Goal: Navigation & Orientation: Find specific page/section

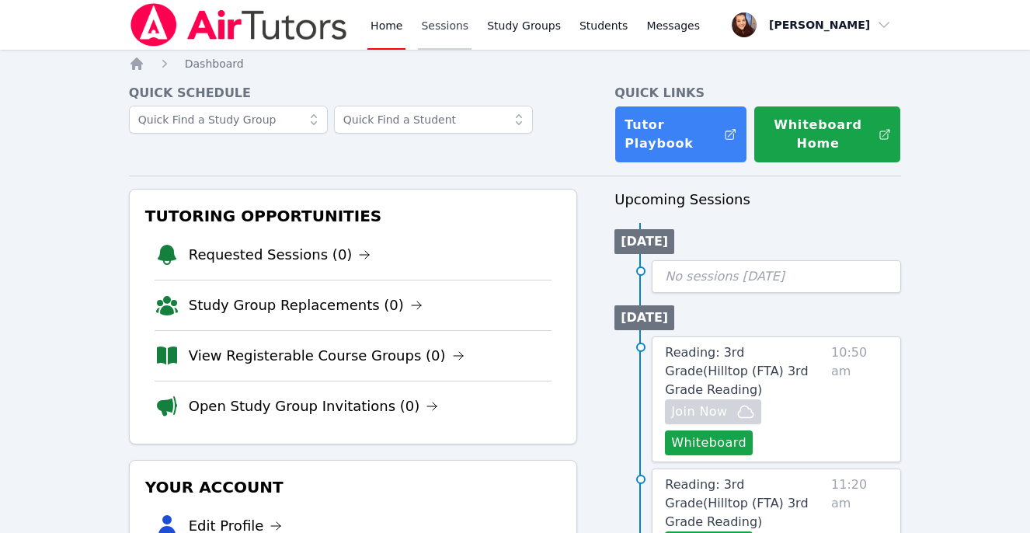
click at [440, 24] on link "Sessions" at bounding box center [445, 25] width 54 height 50
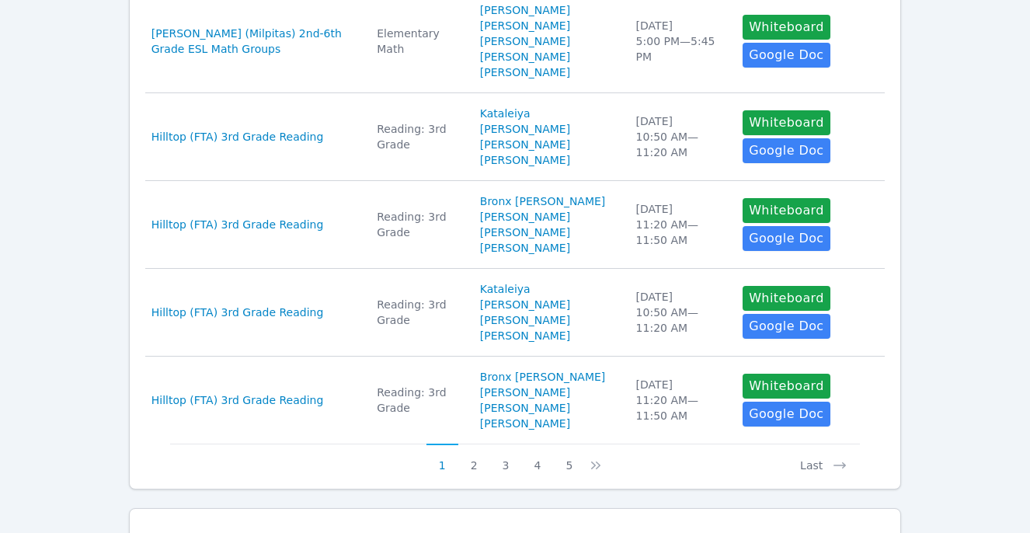
scroll to position [844, 0]
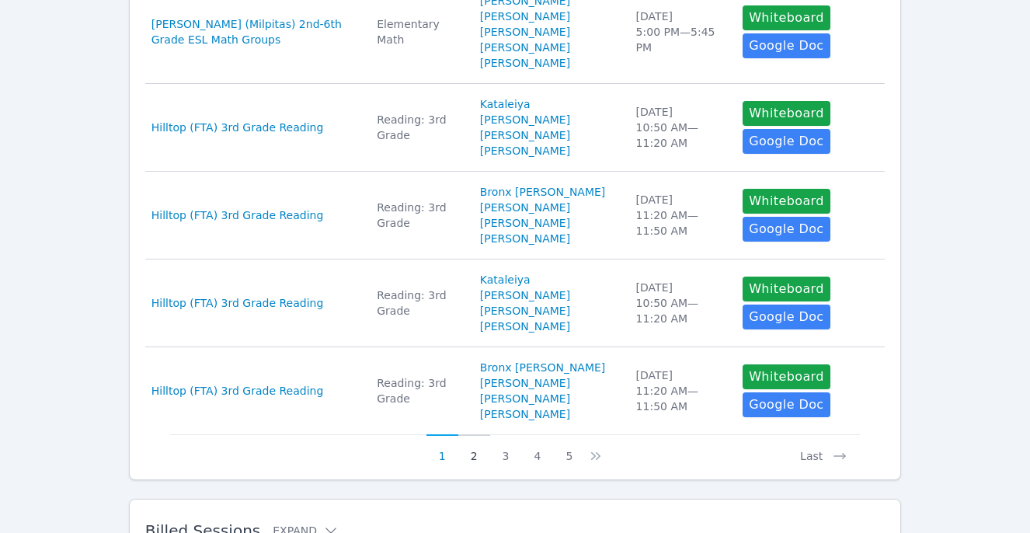
click at [477, 451] on button "2" at bounding box center [474, 449] width 32 height 30
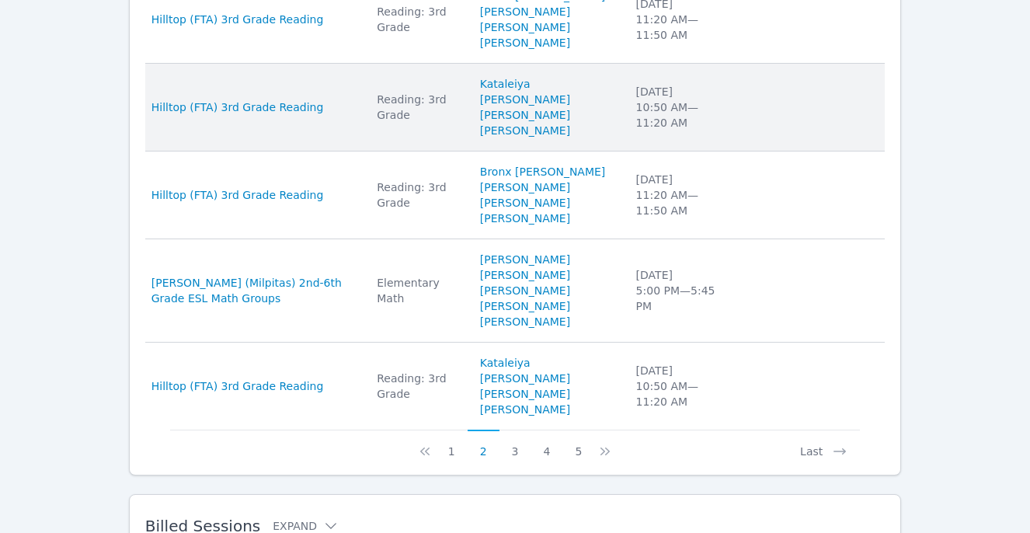
scroll to position [867, 0]
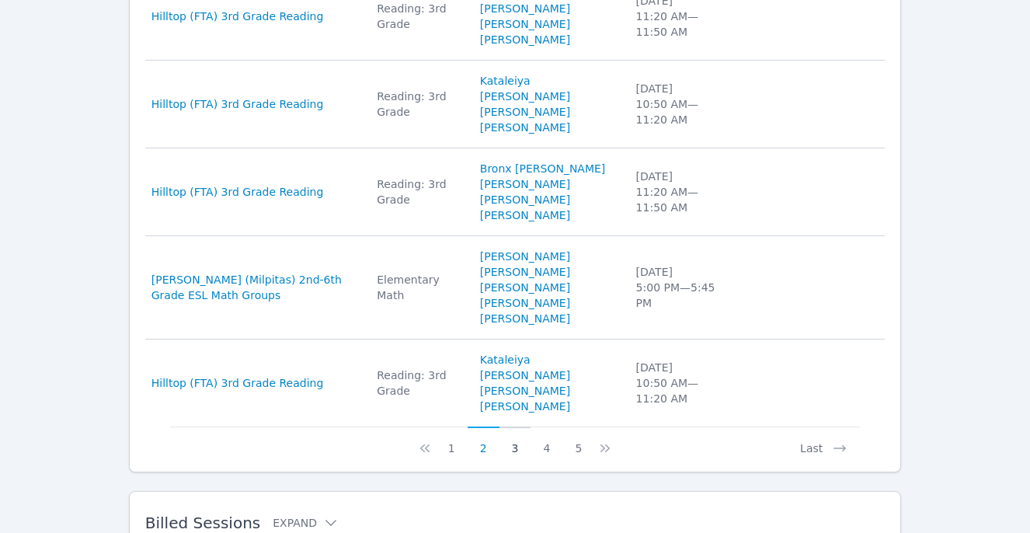
click at [515, 426] on button "3" at bounding box center [515, 441] width 32 height 30
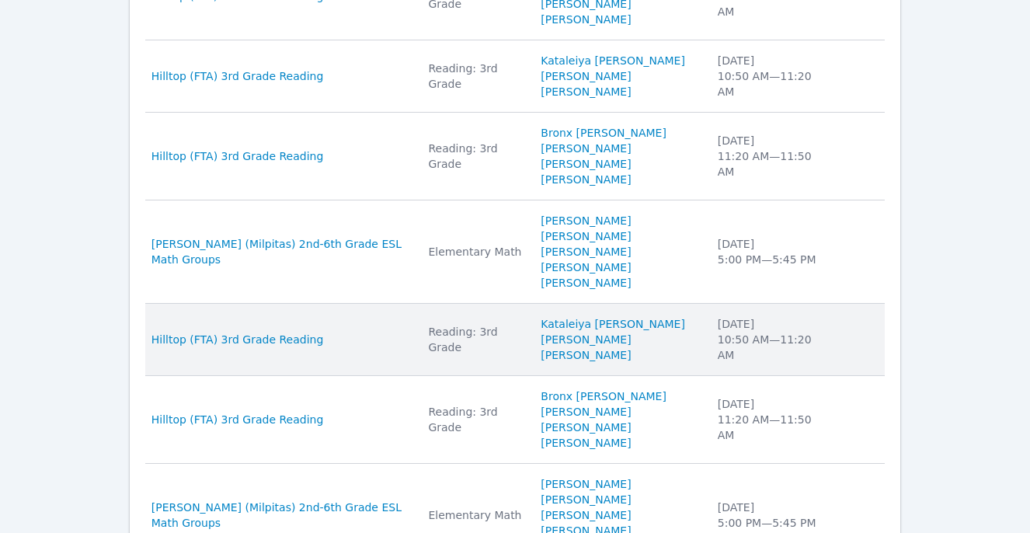
scroll to position [682, 0]
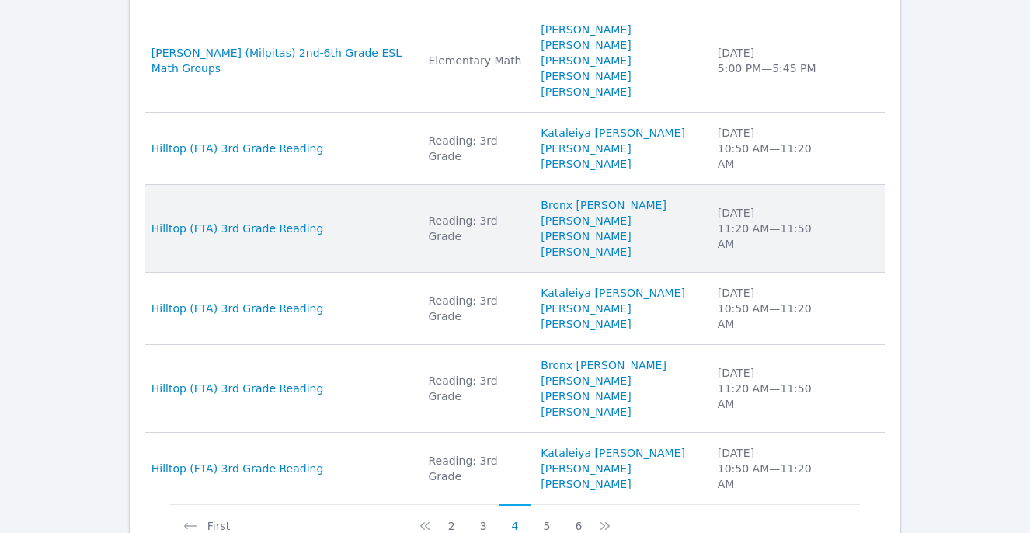
scroll to position [693, 0]
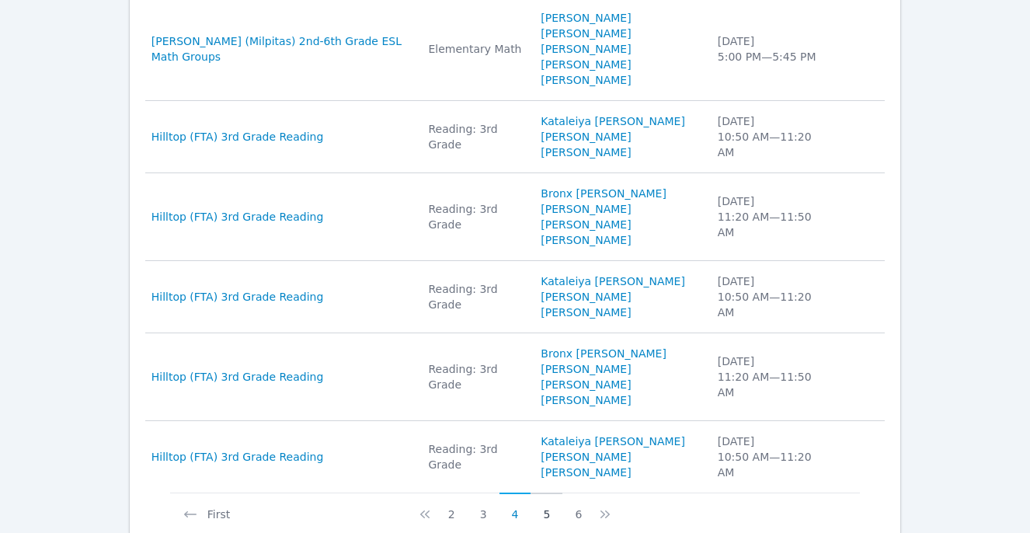
click at [544, 492] on button "5" at bounding box center [546, 507] width 32 height 30
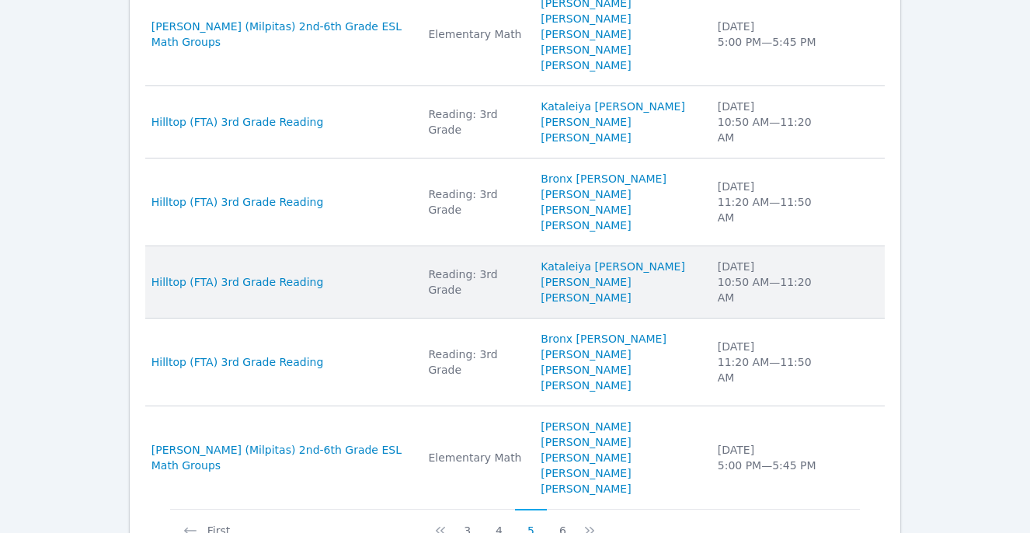
scroll to position [743, 0]
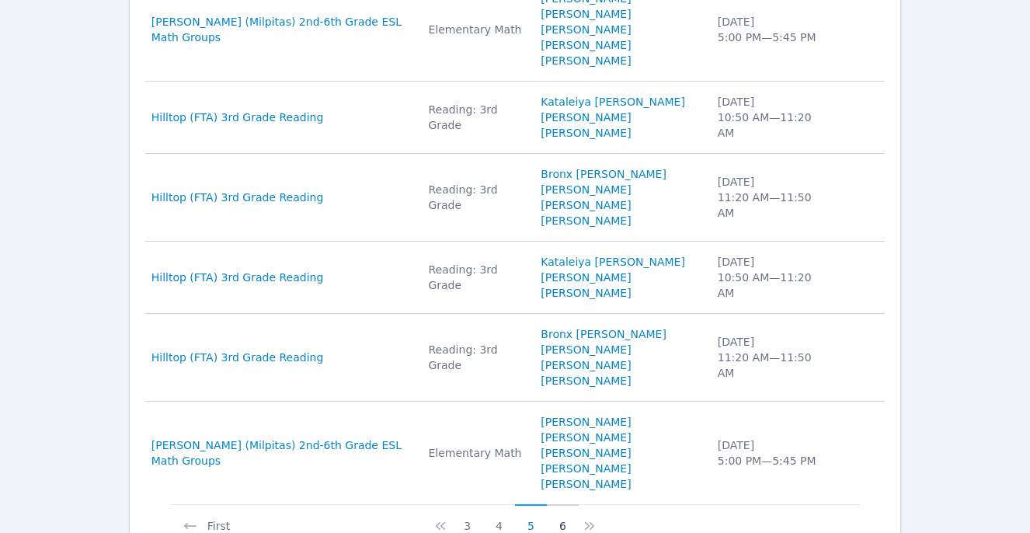
click at [561, 504] on button "6" at bounding box center [563, 519] width 32 height 30
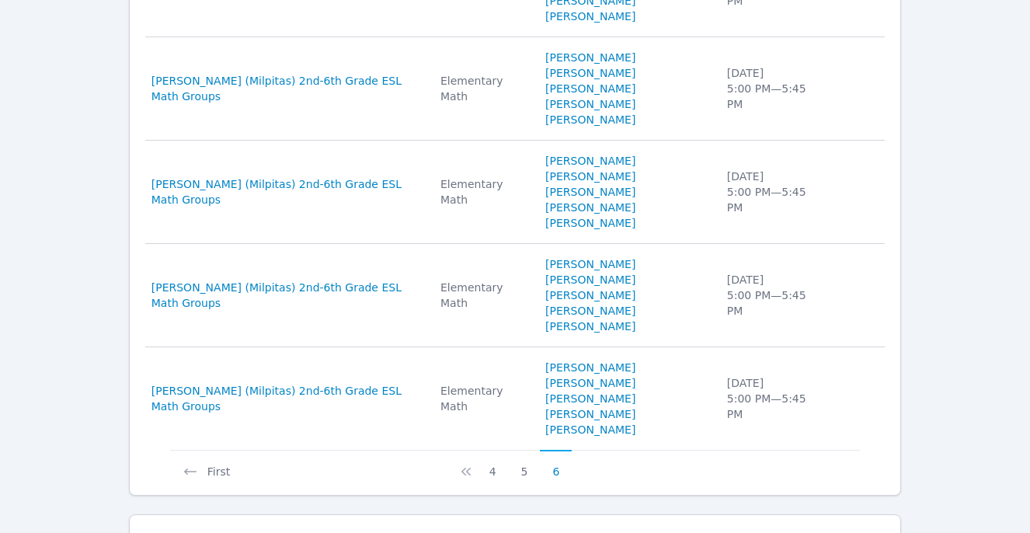
scroll to position [554, 0]
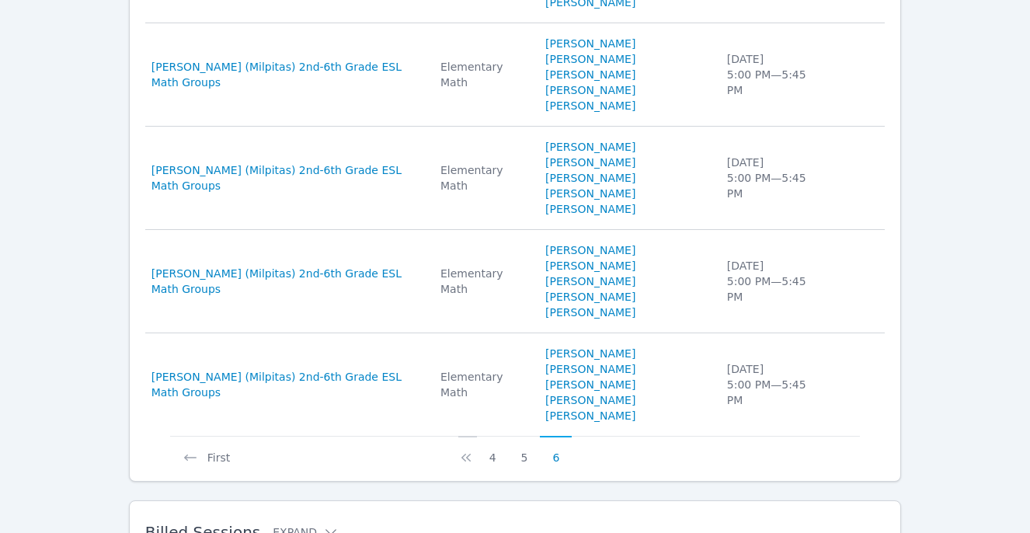
click at [470, 450] on icon at bounding box center [466, 458] width 16 height 16
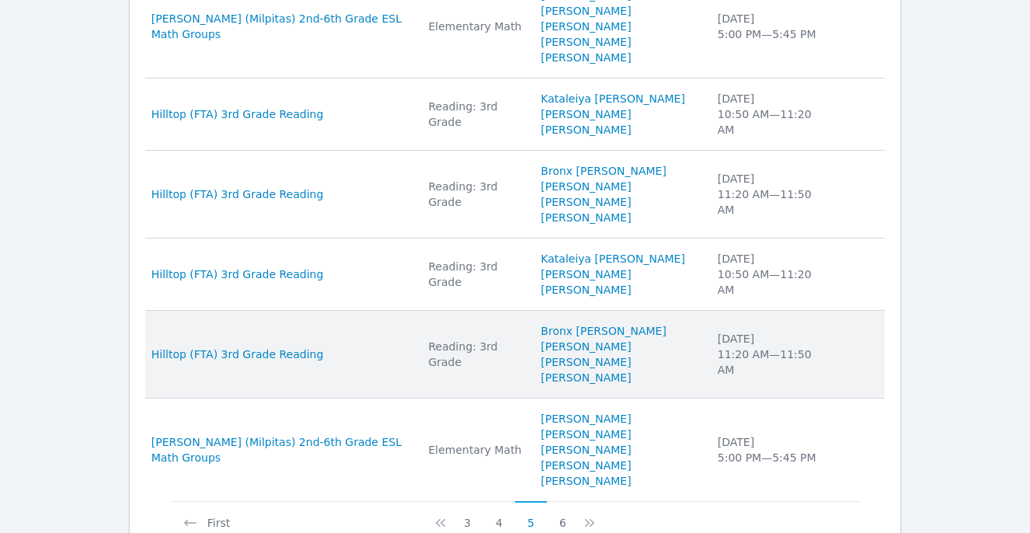
scroll to position [796, 0]
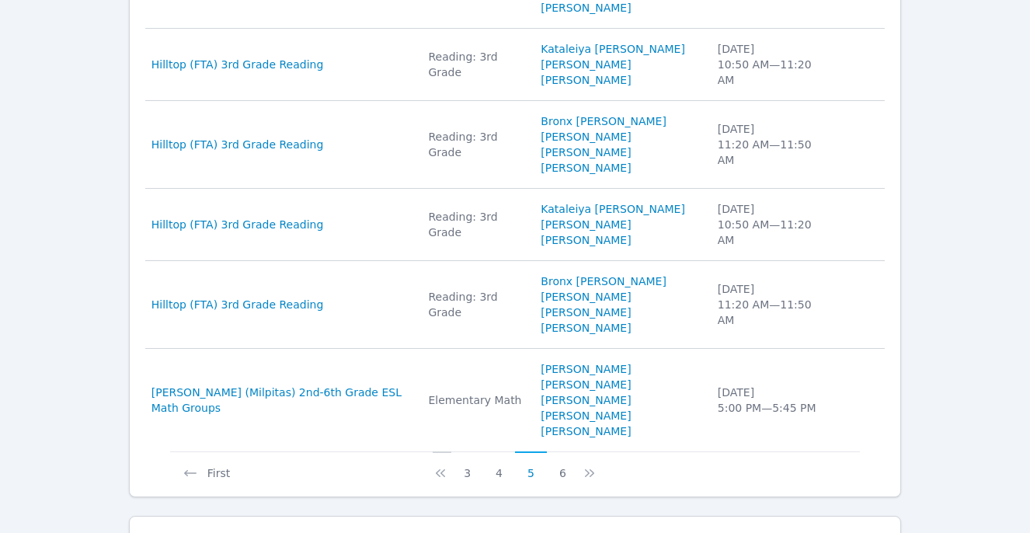
click at [450, 451] on button at bounding box center [441, 466] width 19 height 30
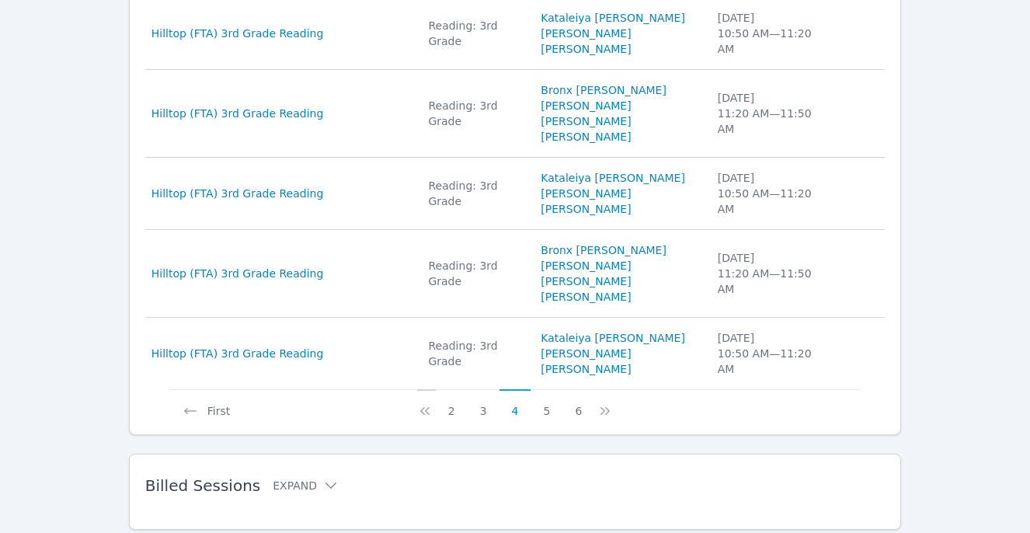
scroll to position [765, 0]
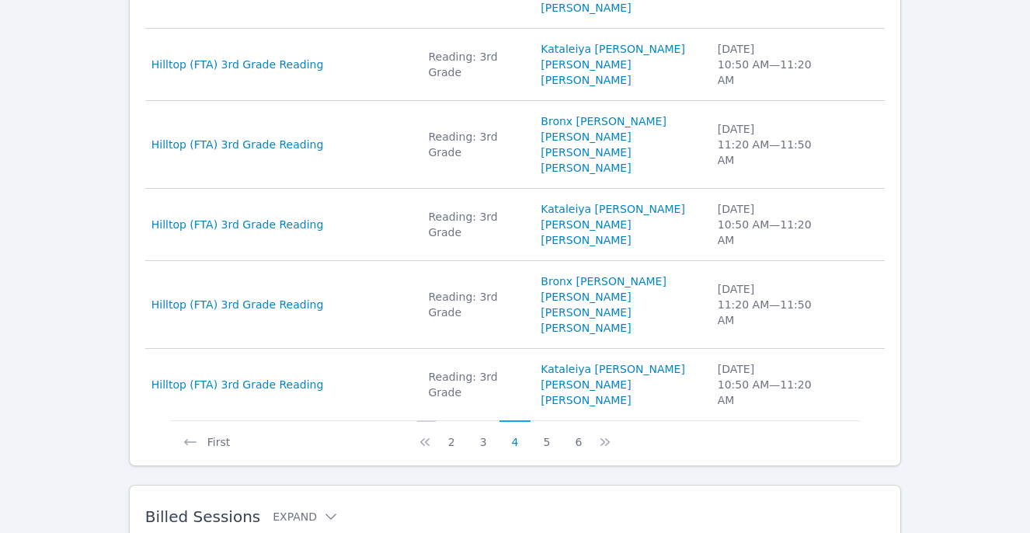
click at [423, 434] on icon at bounding box center [425, 442] width 16 height 16
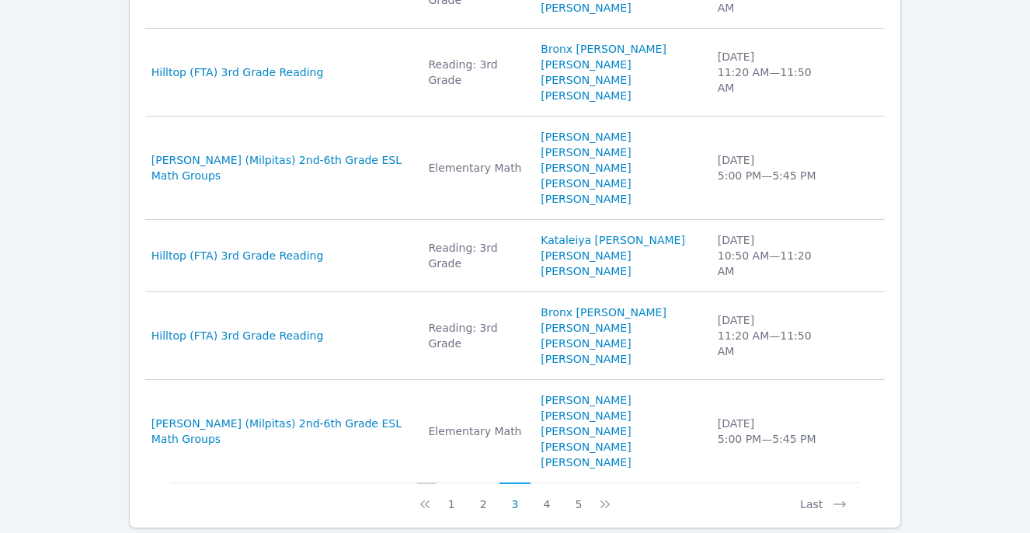
scroll to position [796, 0]
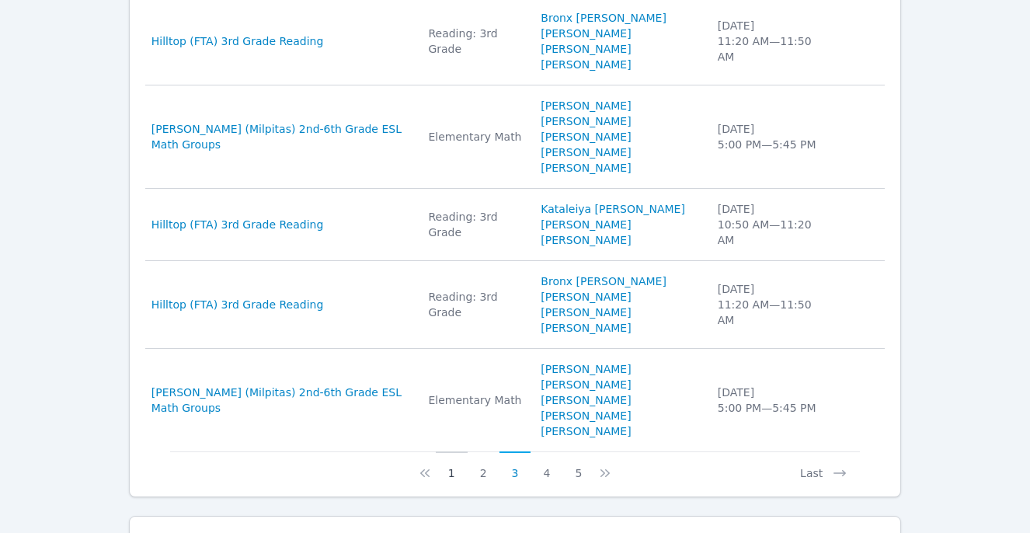
click at [449, 451] on button "1" at bounding box center [452, 466] width 32 height 30
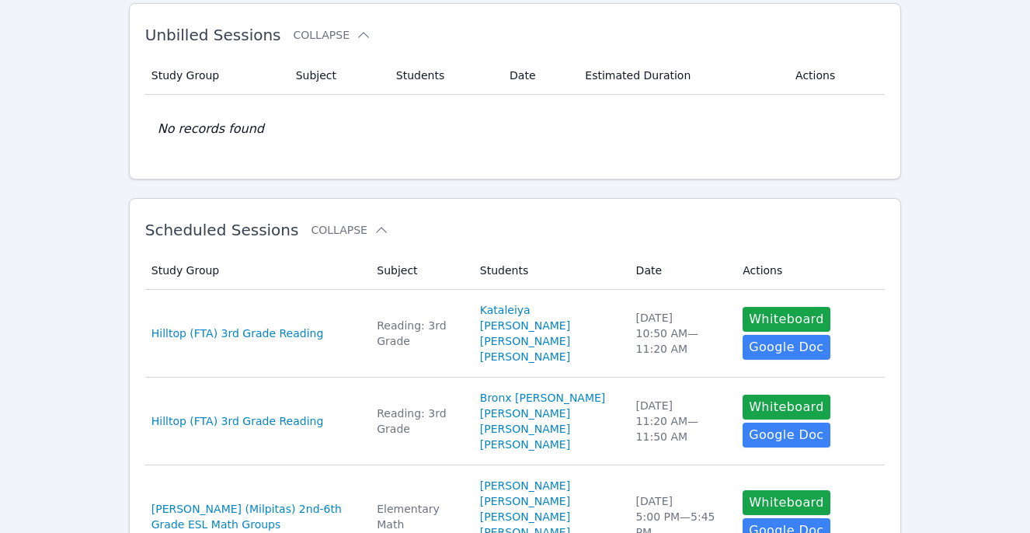
scroll to position [0, 0]
